Goal: Find specific page/section: Find specific page/section

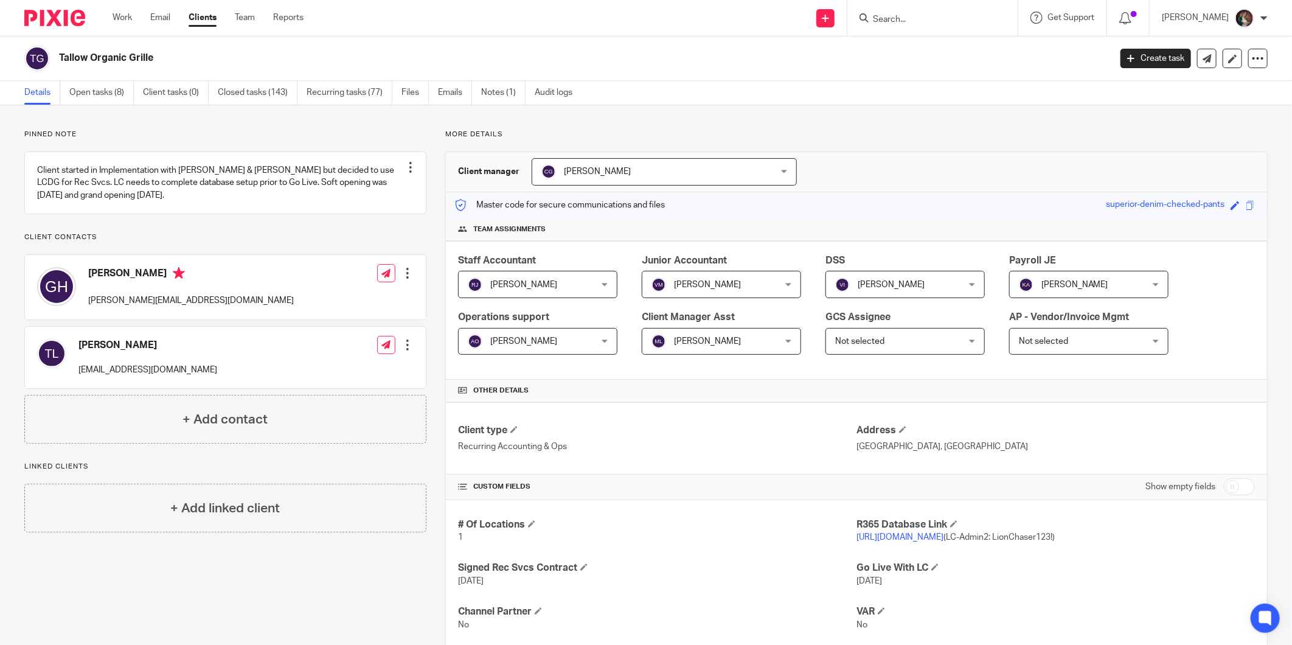
click at [905, 16] on input "Search" at bounding box center [927, 20] width 110 height 11
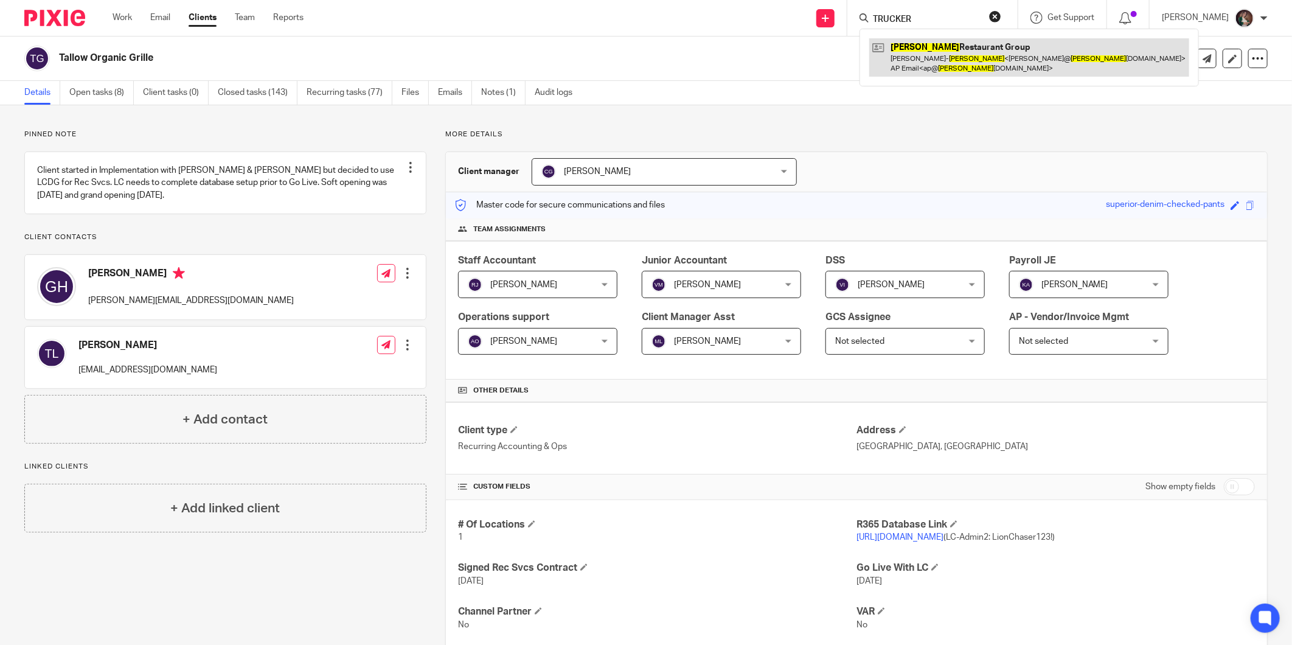
type input "TRUCKER"
click at [931, 51] on link at bounding box center [1030, 57] width 320 height 38
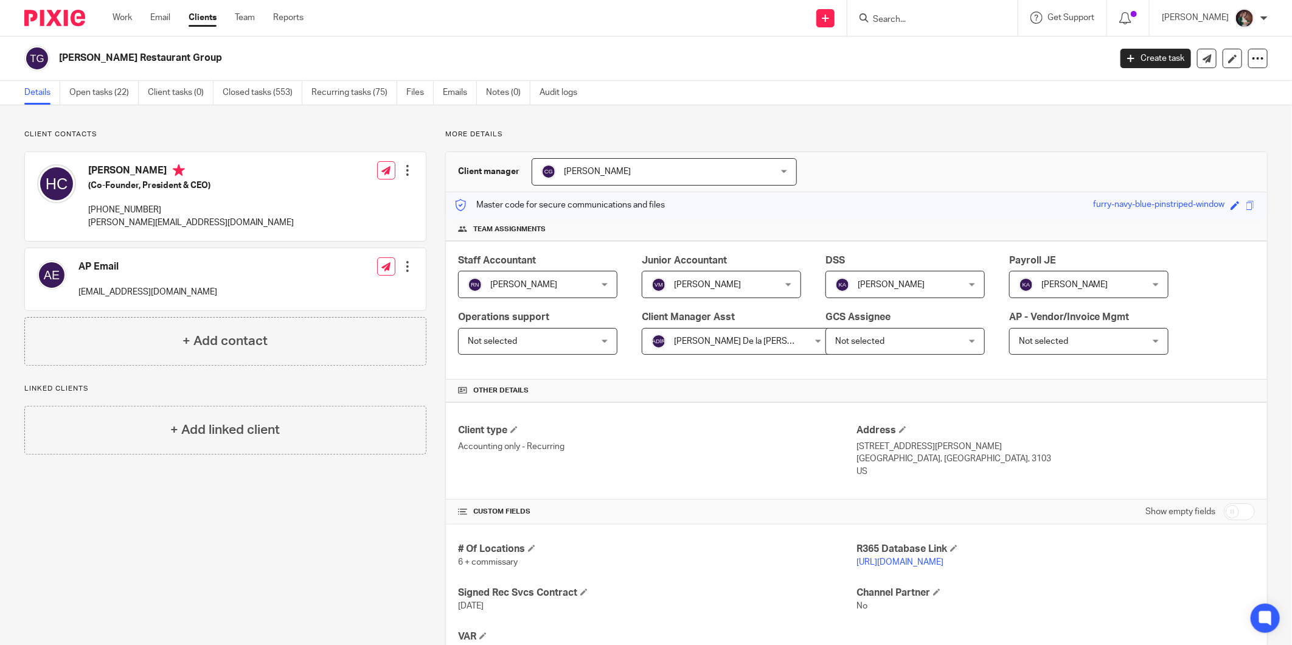
click at [902, 560] on link "[URL][DOMAIN_NAME]" at bounding box center [900, 562] width 87 height 9
